Goal: Task Accomplishment & Management: Manage account settings

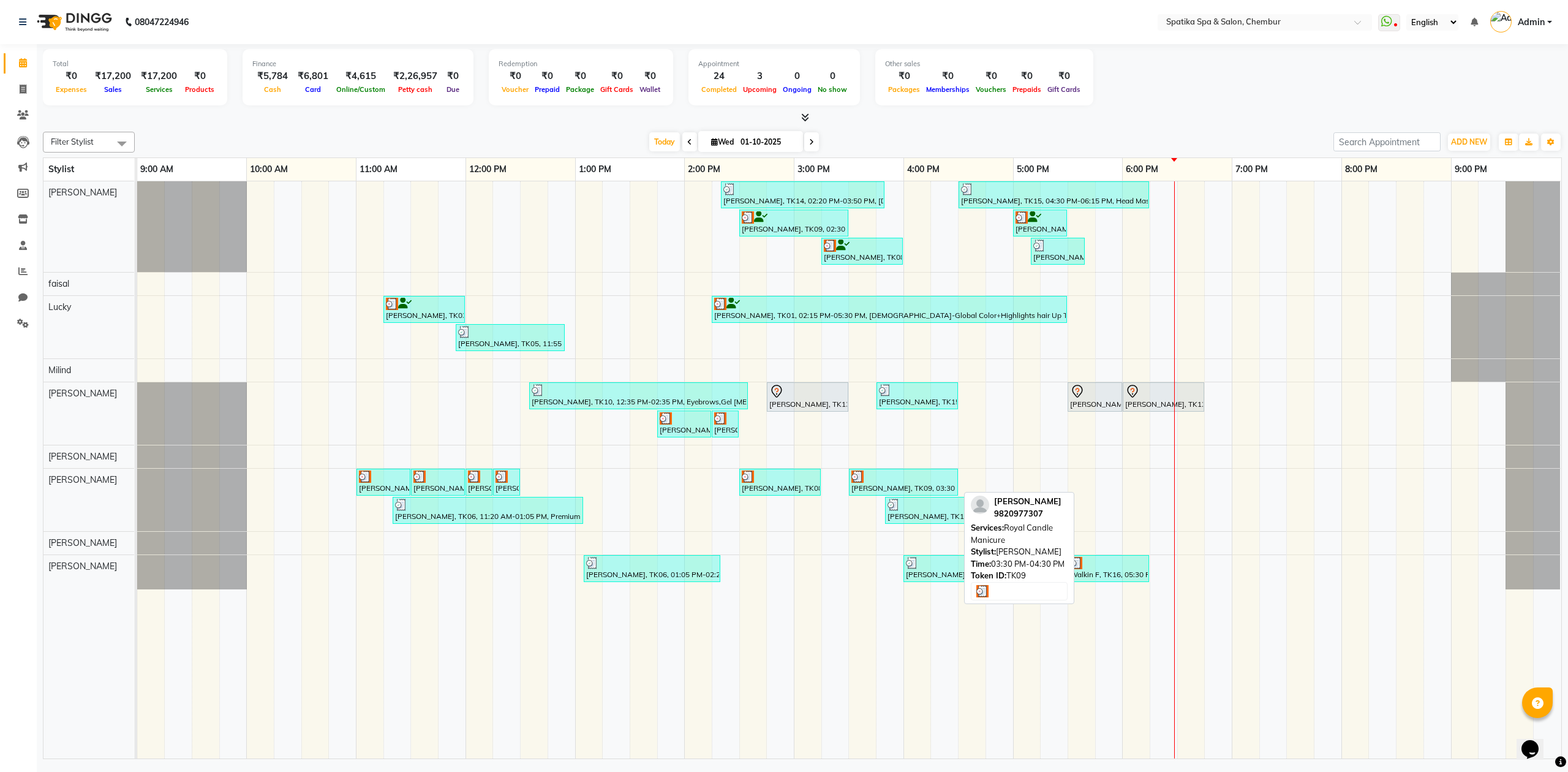
click at [907, 479] on div at bounding box center [903, 476] width 104 height 12
select select "3"
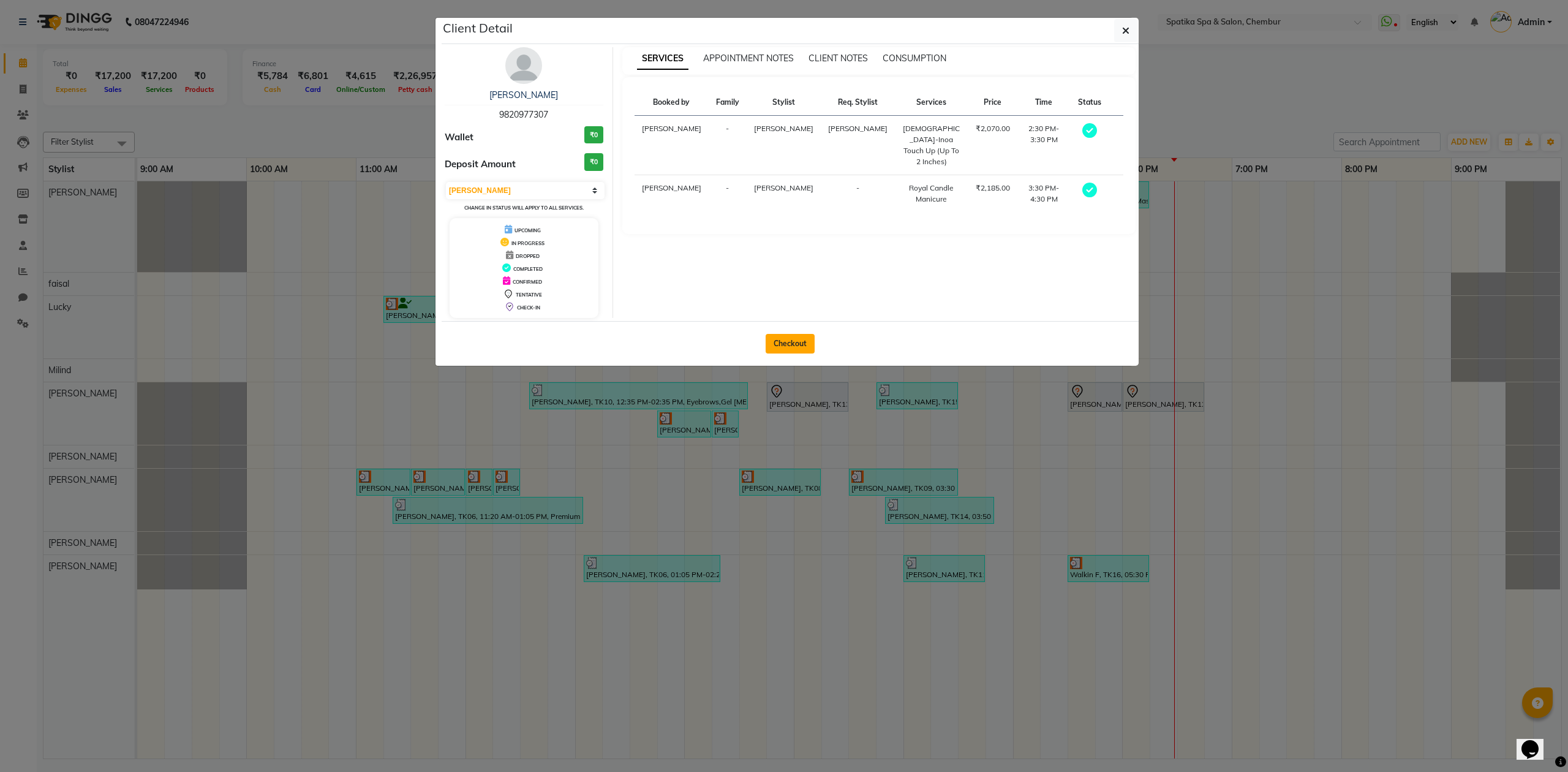
click at [790, 348] on button "Checkout" at bounding box center [790, 344] width 49 height 20
select select "631"
select select "service"
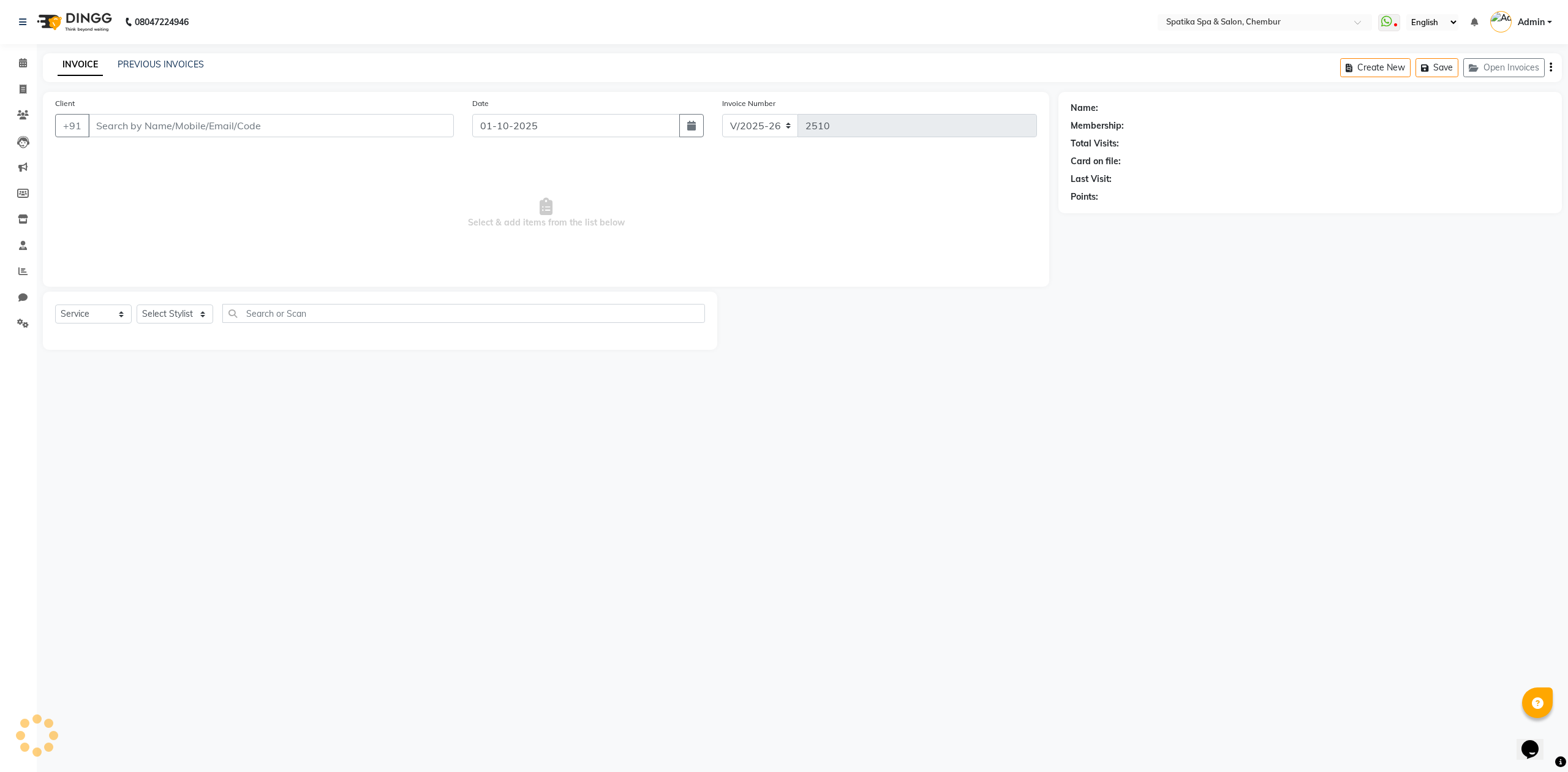
type input "9820977307"
select select "92993"
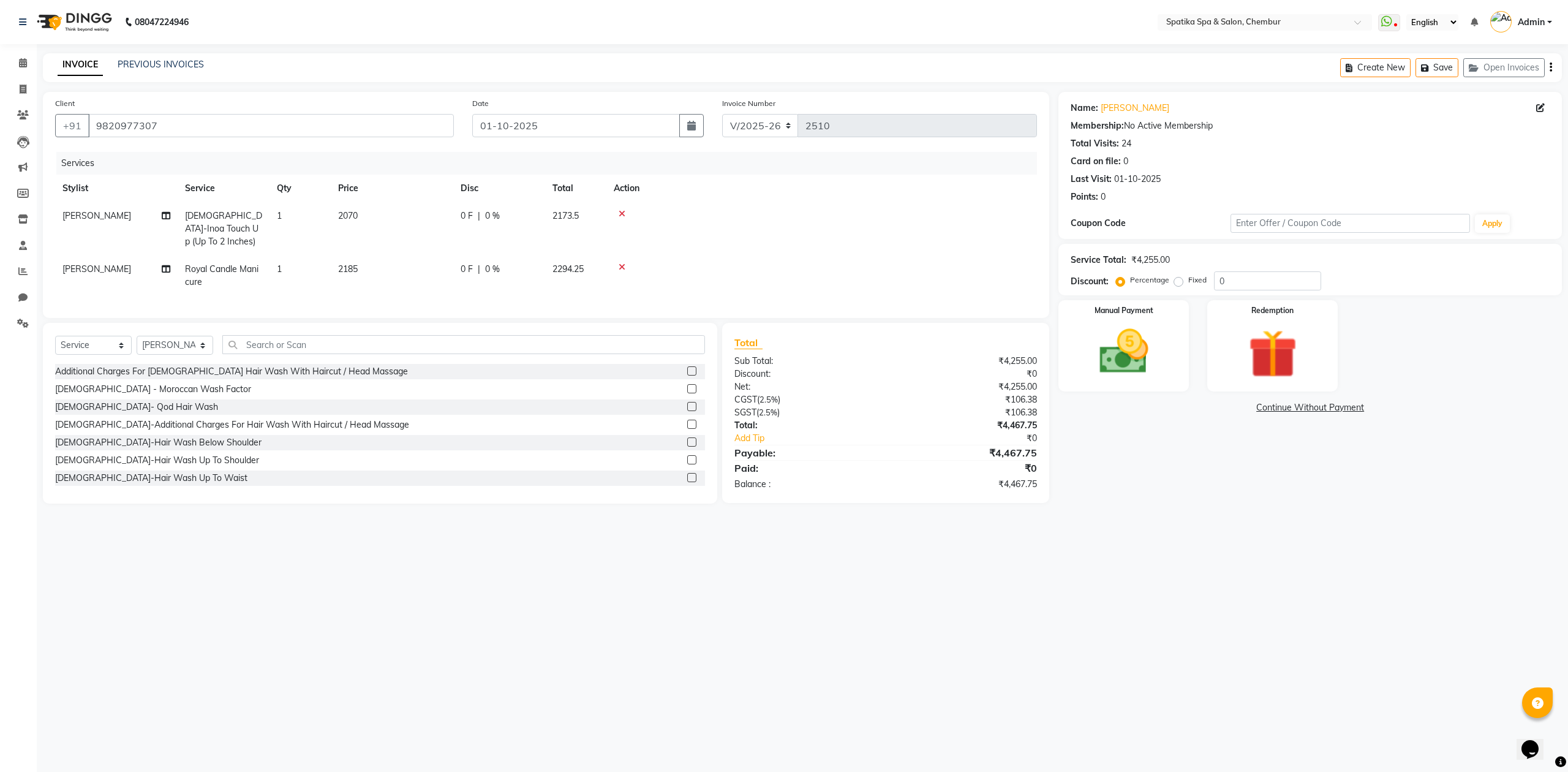
click at [349, 214] on span "2070" at bounding box center [348, 216] width 20 height 11
click at [1542, 30] on link "Admin" at bounding box center [1521, 22] width 62 height 20
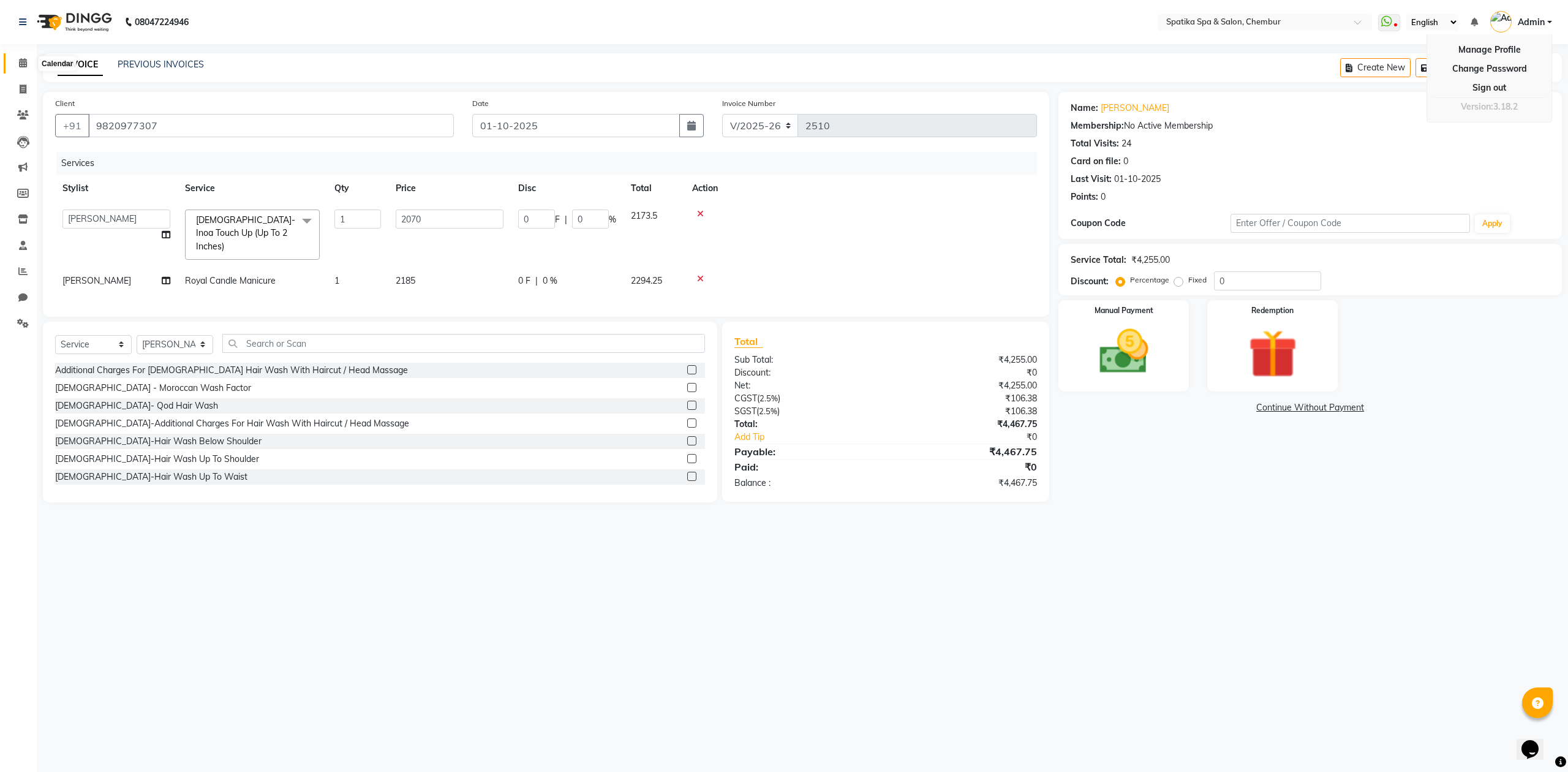
click at [20, 70] on link "Calendar" at bounding box center [18, 63] width 30 height 20
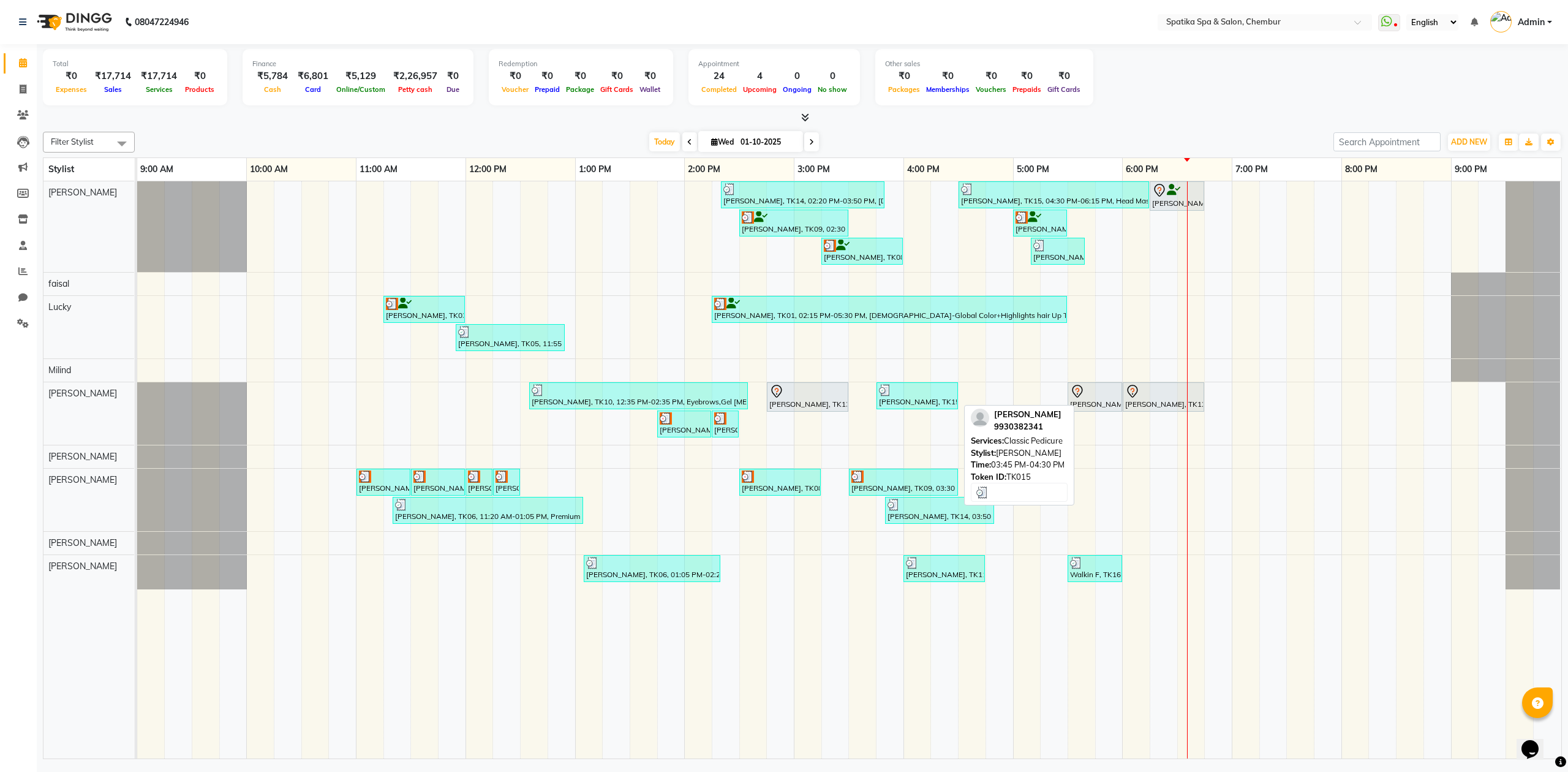
click at [895, 400] on div "[PERSON_NAME], TK15, 03:45 PM-04:30 PM, Classic Pedicure" at bounding box center [917, 396] width 79 height 23
select select "3"
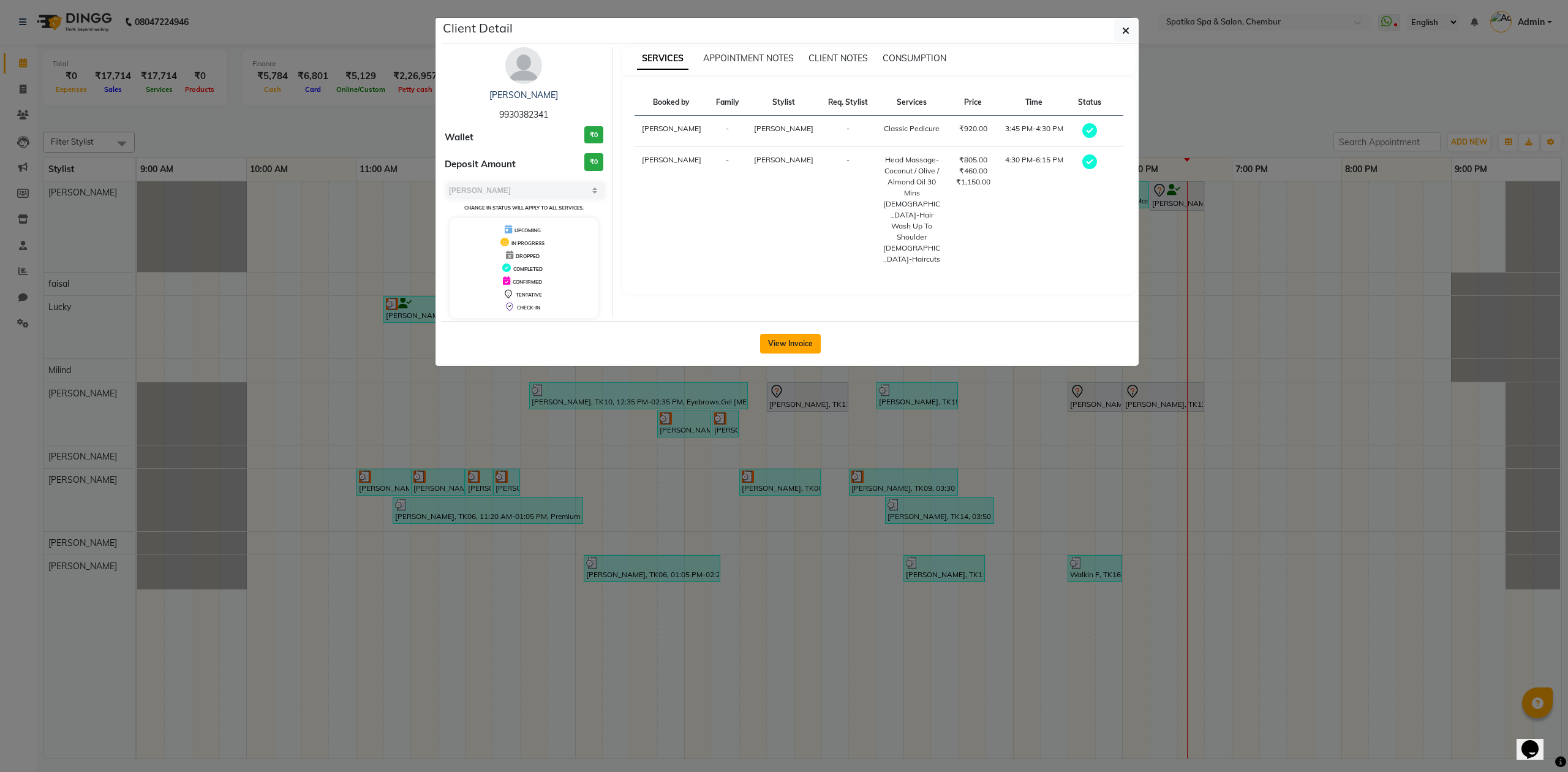
click at [806, 348] on button "View Invoice" at bounding box center [790, 344] width 61 height 20
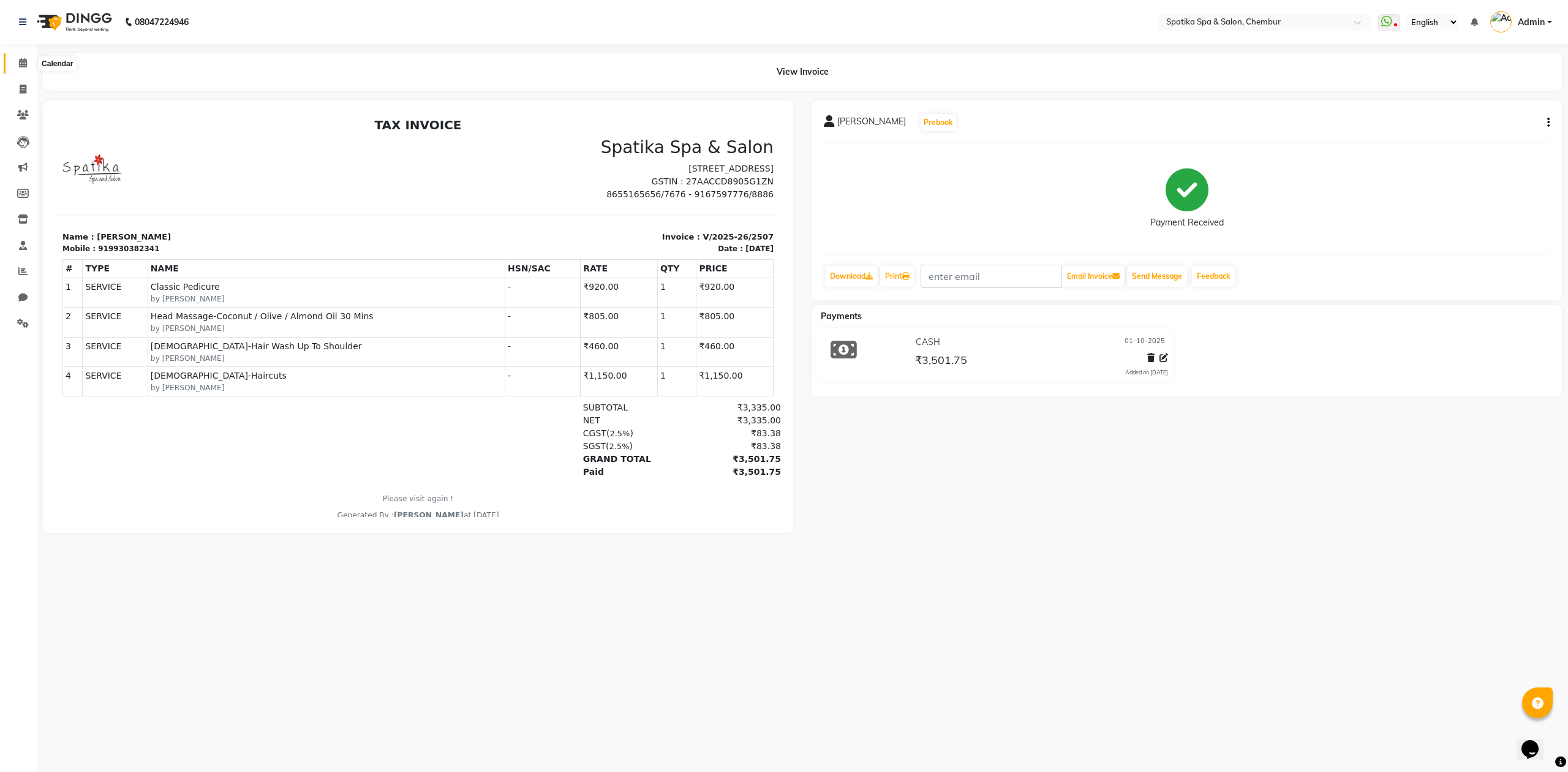
click at [20, 64] on icon at bounding box center [23, 63] width 8 height 9
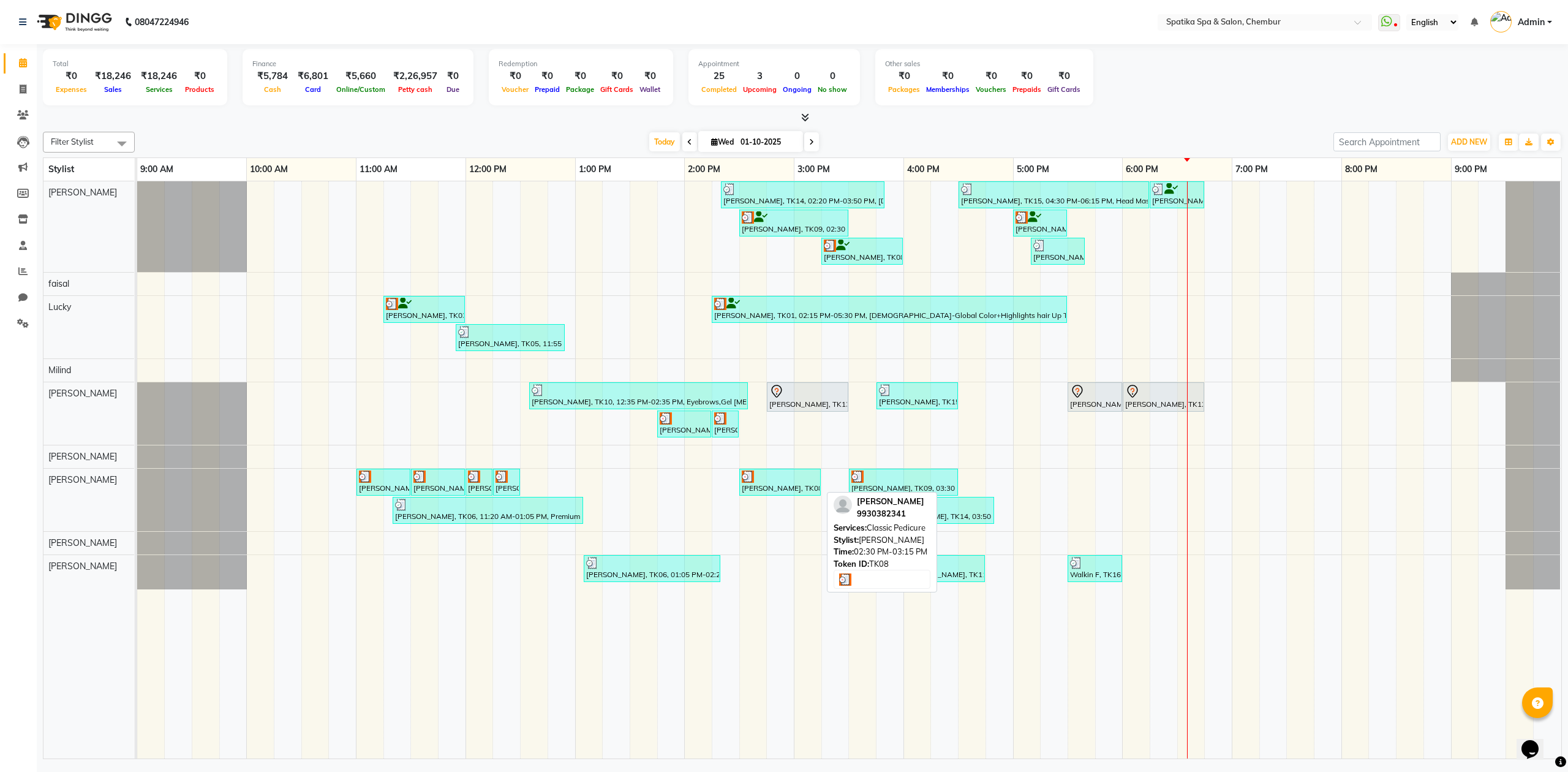
click at [765, 481] on div at bounding box center [780, 476] width 77 height 12
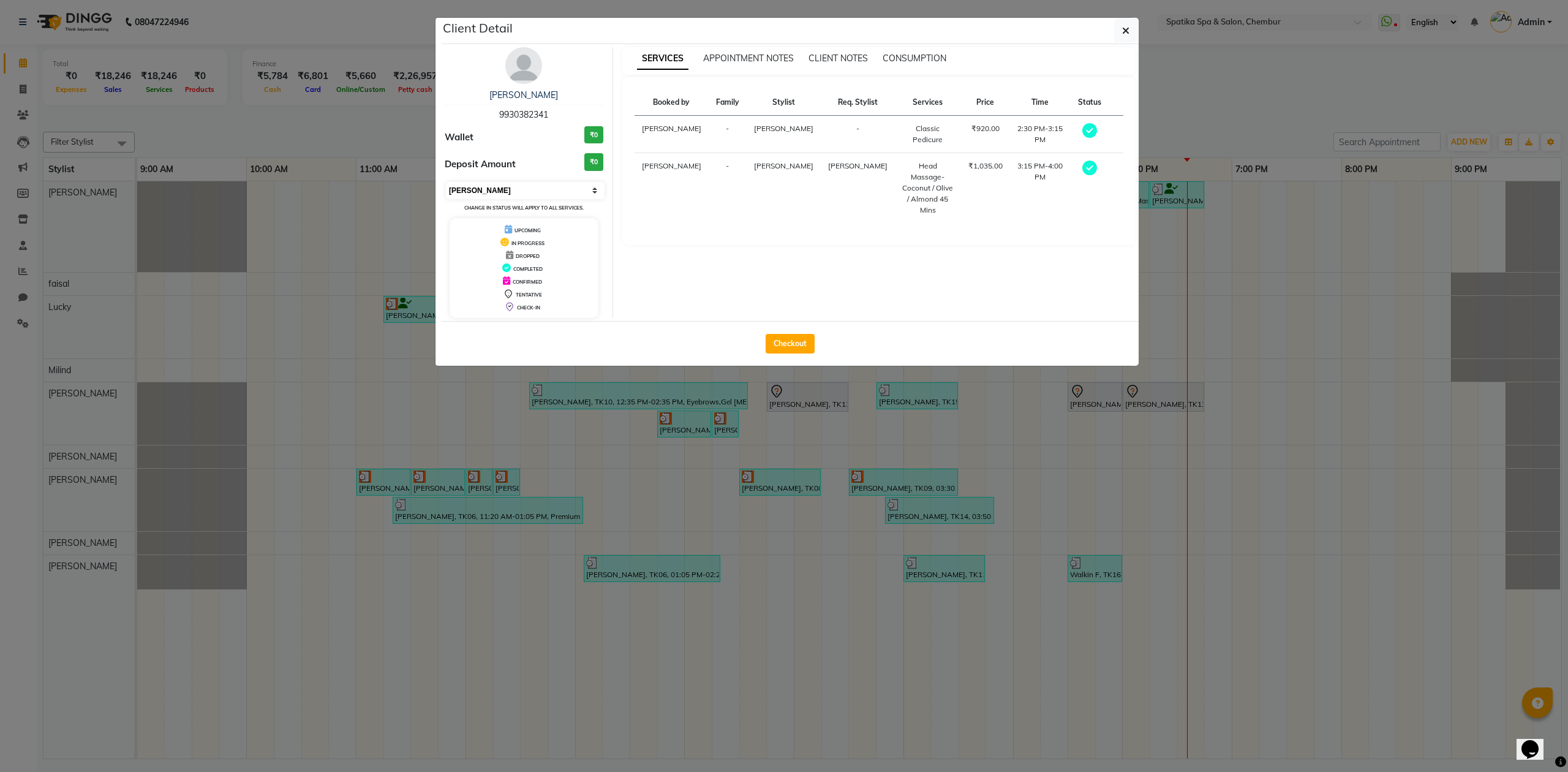
click at [522, 187] on select "Select MARK DONE UPCOMING" at bounding box center [525, 191] width 159 height 17
click at [446, 183] on select "Select MARK DONE UPCOMING" at bounding box center [525, 191] width 159 height 17
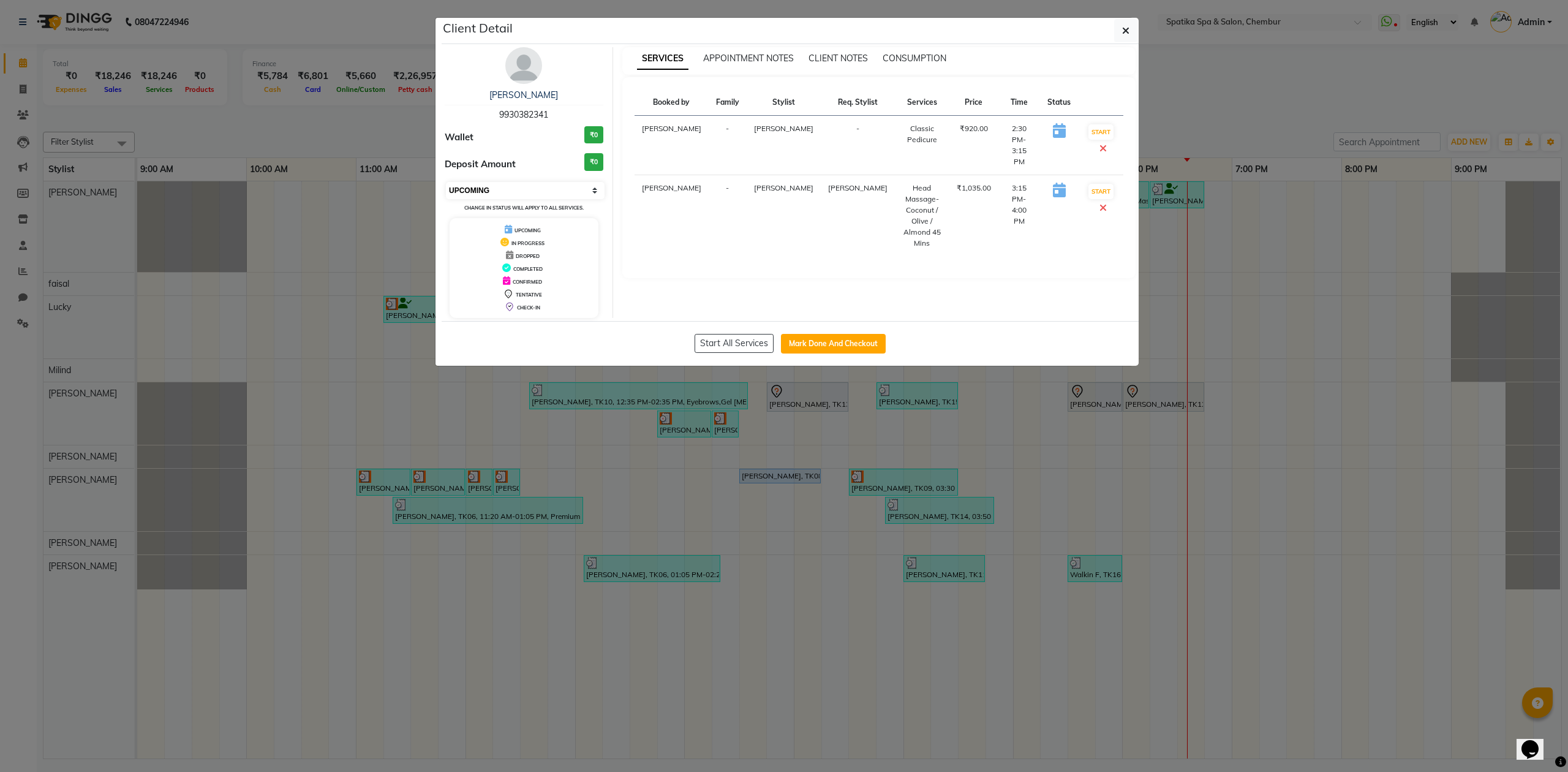
click at [594, 189] on select "Select IN SERVICE CONFIRMED TENTATIVE CHECK IN MARK DONE DROPPED UPCOMING" at bounding box center [525, 191] width 159 height 17
click at [446, 183] on select "Select IN SERVICE CONFIRMED TENTATIVE CHECK IN MARK DONE DROPPED UPCOMING" at bounding box center [525, 191] width 159 height 17
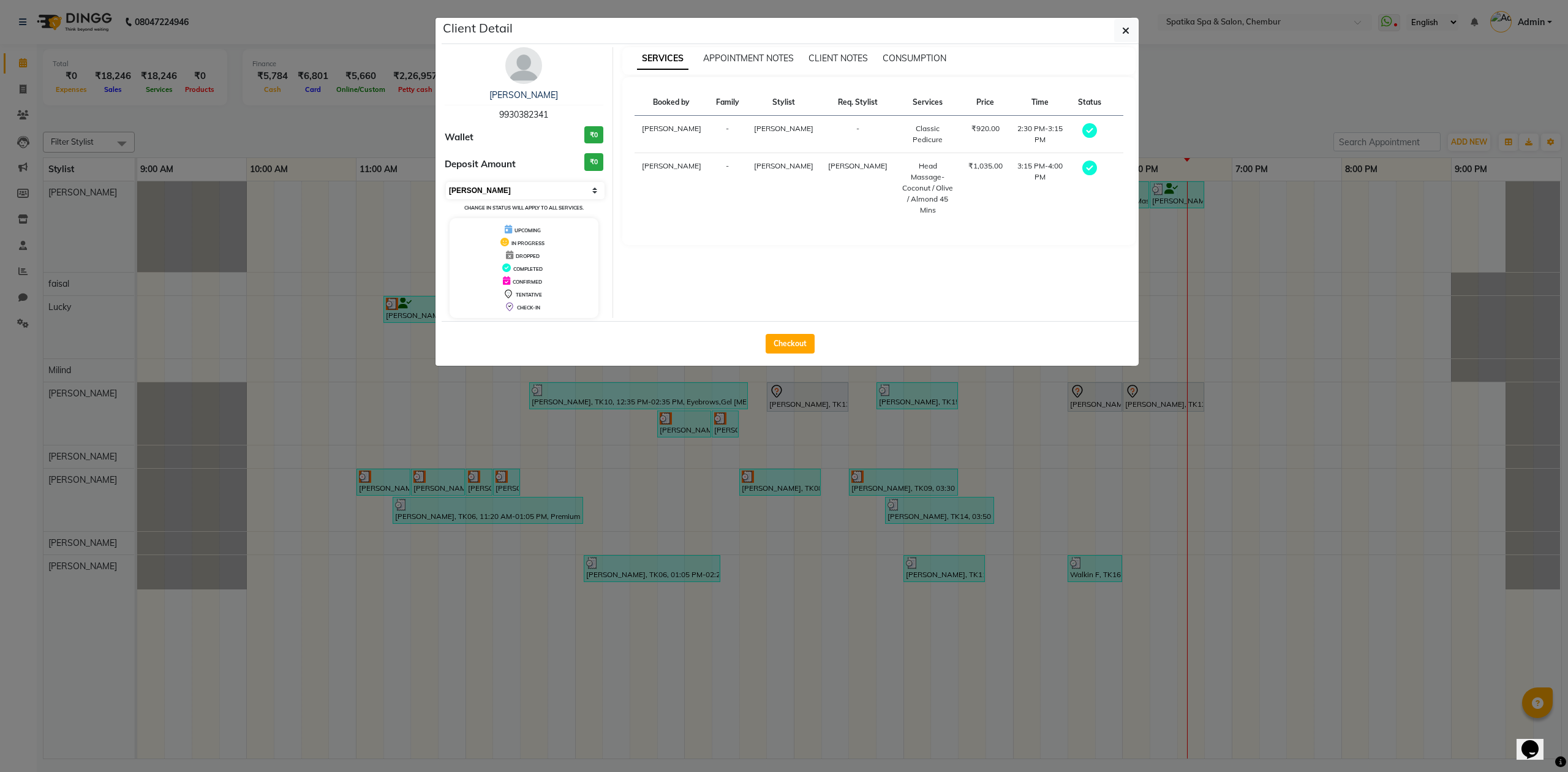
click at [523, 192] on select "Select MARK DONE UPCOMING" at bounding box center [525, 191] width 159 height 17
click at [446, 183] on select "Select MARK DONE UPCOMING" at bounding box center [525, 191] width 159 height 17
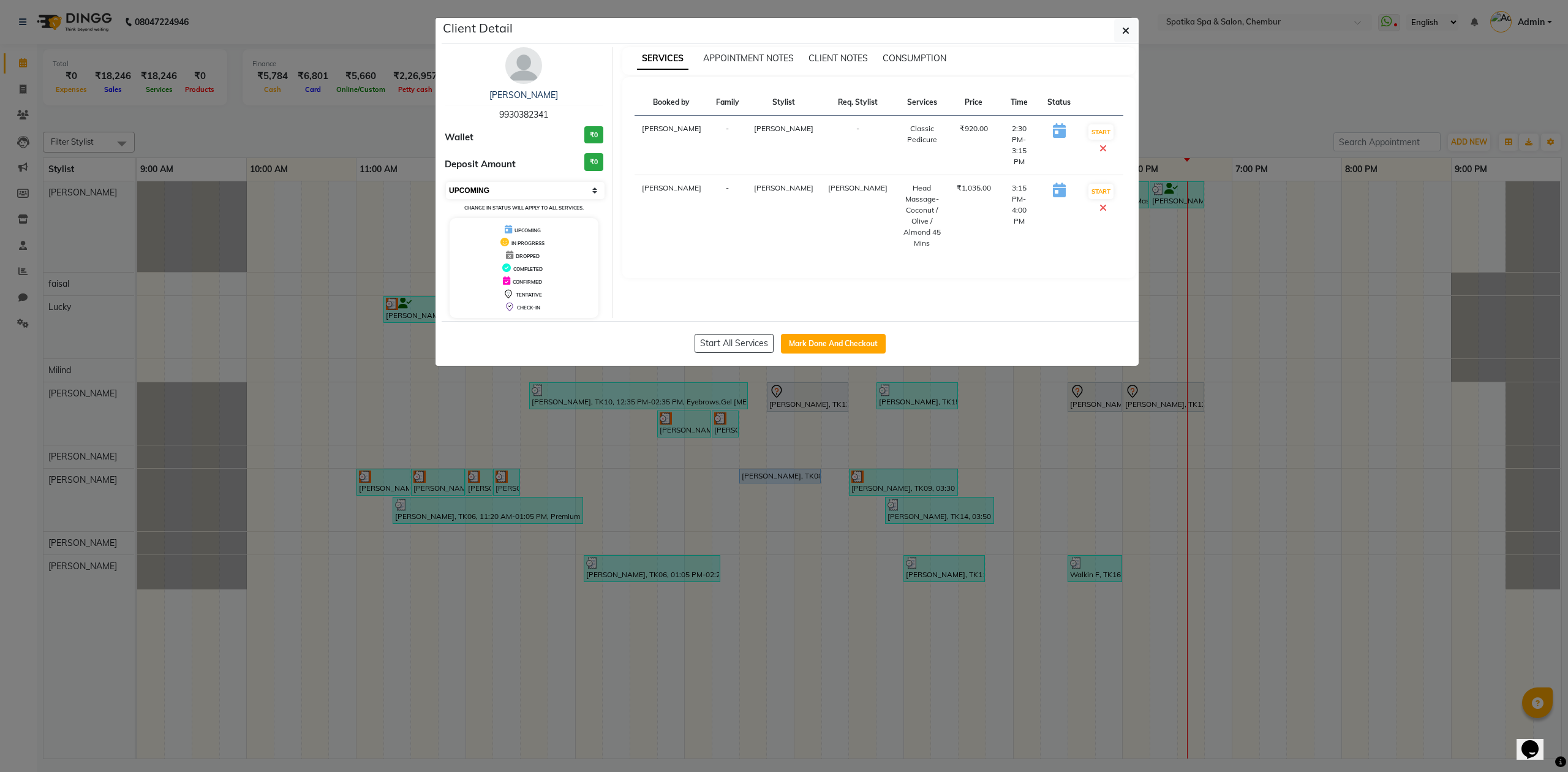
click at [589, 190] on select "Select IN SERVICE CONFIRMED TENTATIVE CHECK IN MARK DONE DROPPED UPCOMING" at bounding box center [525, 191] width 159 height 17
select select "2"
click at [446, 183] on select "Select IN SERVICE CONFIRMED TENTATIVE CHECK IN MARK DONE DROPPED UPCOMING" at bounding box center [525, 191] width 159 height 17
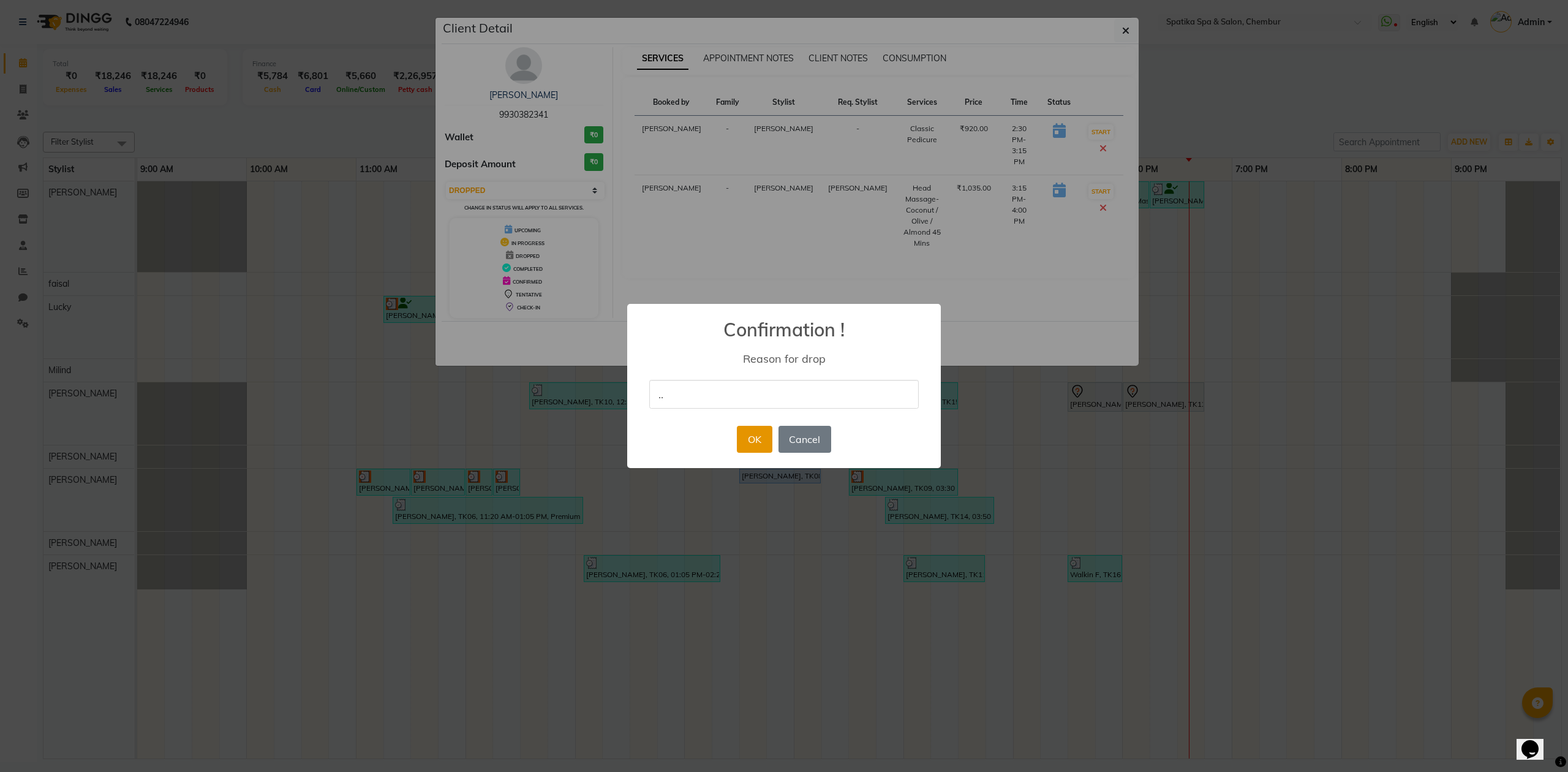
type input ".."
click at [748, 436] on button "OK" at bounding box center [754, 439] width 35 height 27
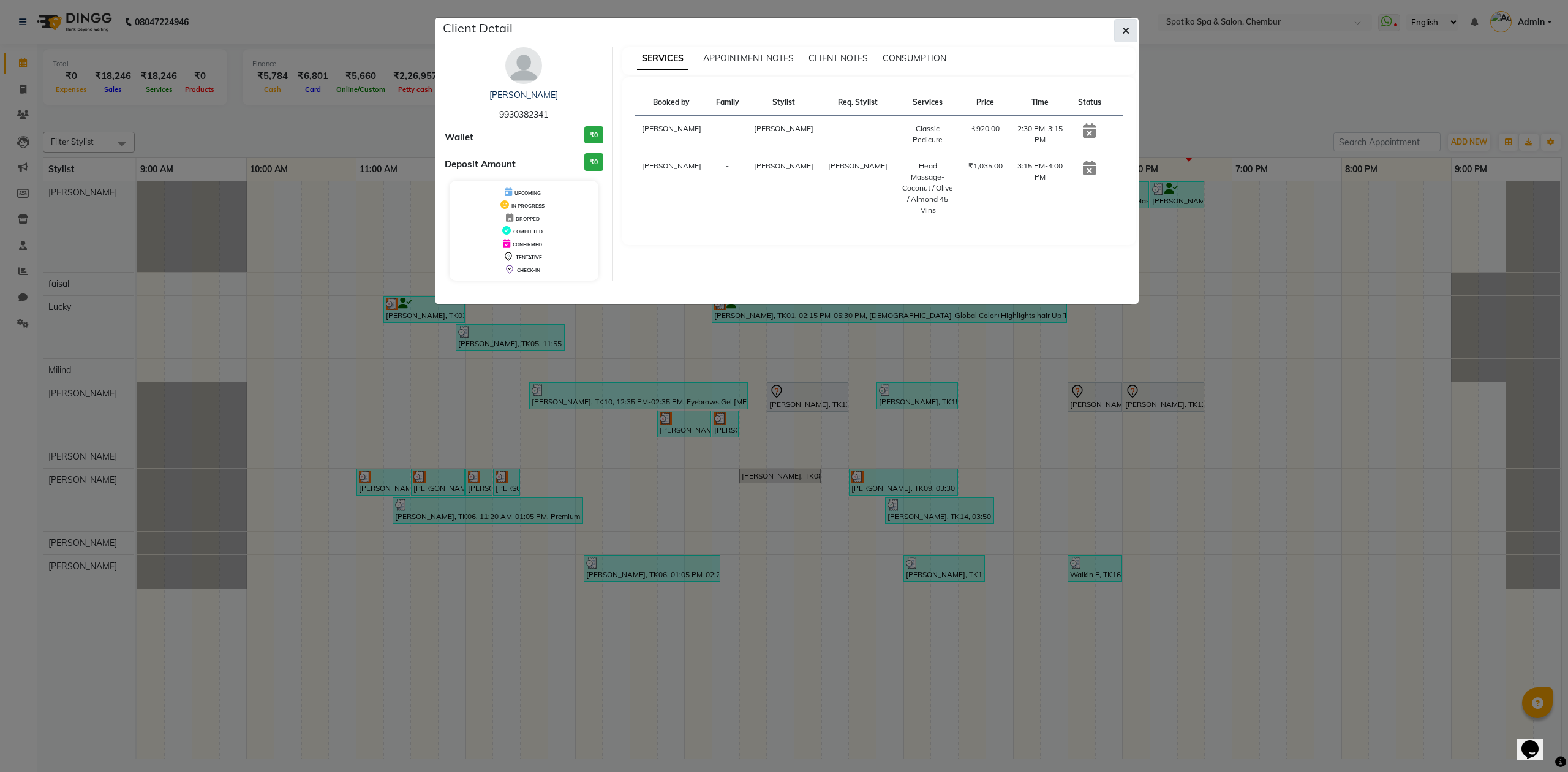
click at [1122, 32] on icon "button" at bounding box center [1126, 31] width 7 height 10
